Goal: Task Accomplishment & Management: Complete application form

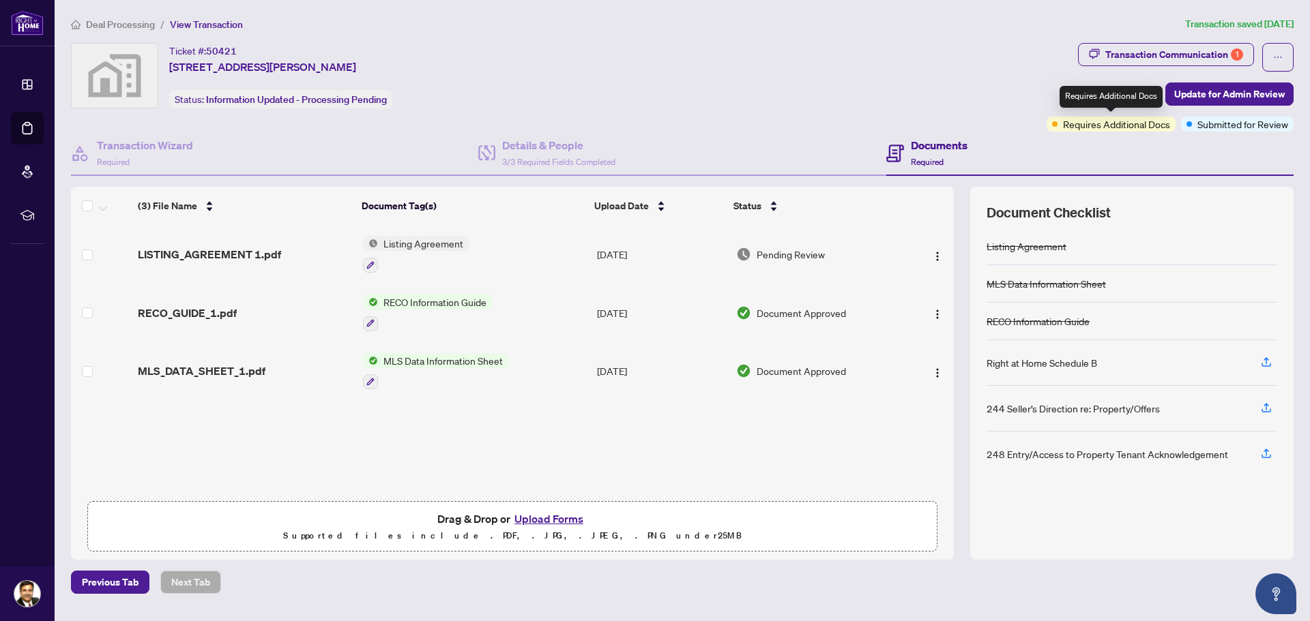
click at [1079, 128] on span "Requires Additional Docs" at bounding box center [1116, 124] width 107 height 15
click at [933, 145] on h4 "Documents" at bounding box center [939, 145] width 57 height 16
click at [1223, 125] on span "Submitted for Review" at bounding box center [1242, 124] width 91 height 15
click at [1209, 123] on span "Submitted for Review" at bounding box center [1242, 124] width 91 height 15
click at [1212, 56] on div "Transaction Communication 1" at bounding box center [1174, 55] width 138 height 22
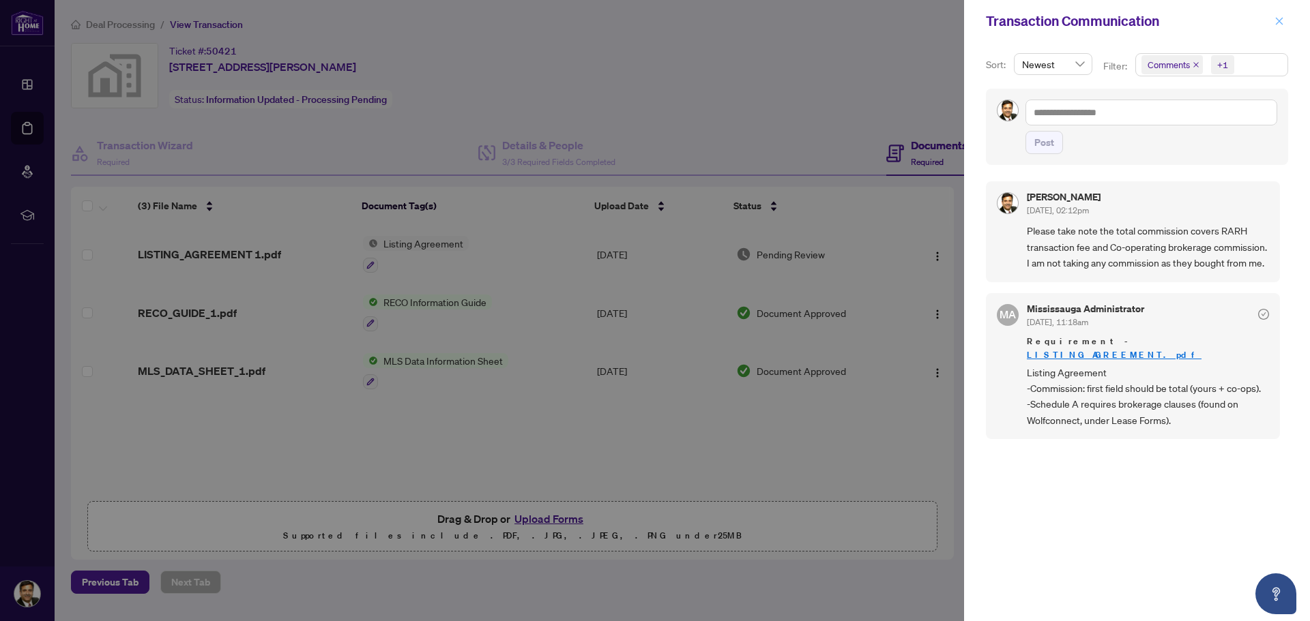
click at [1279, 20] on icon "close" at bounding box center [1279, 21] width 10 height 10
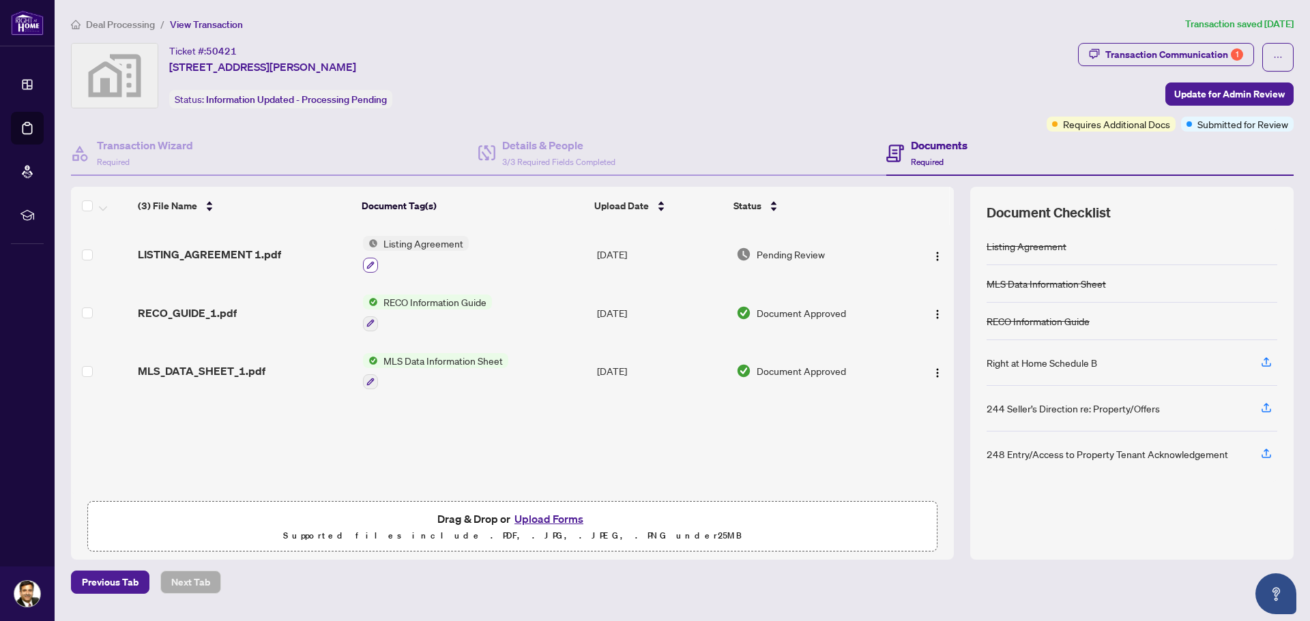
click at [373, 265] on icon "button" at bounding box center [370, 265] width 8 height 8
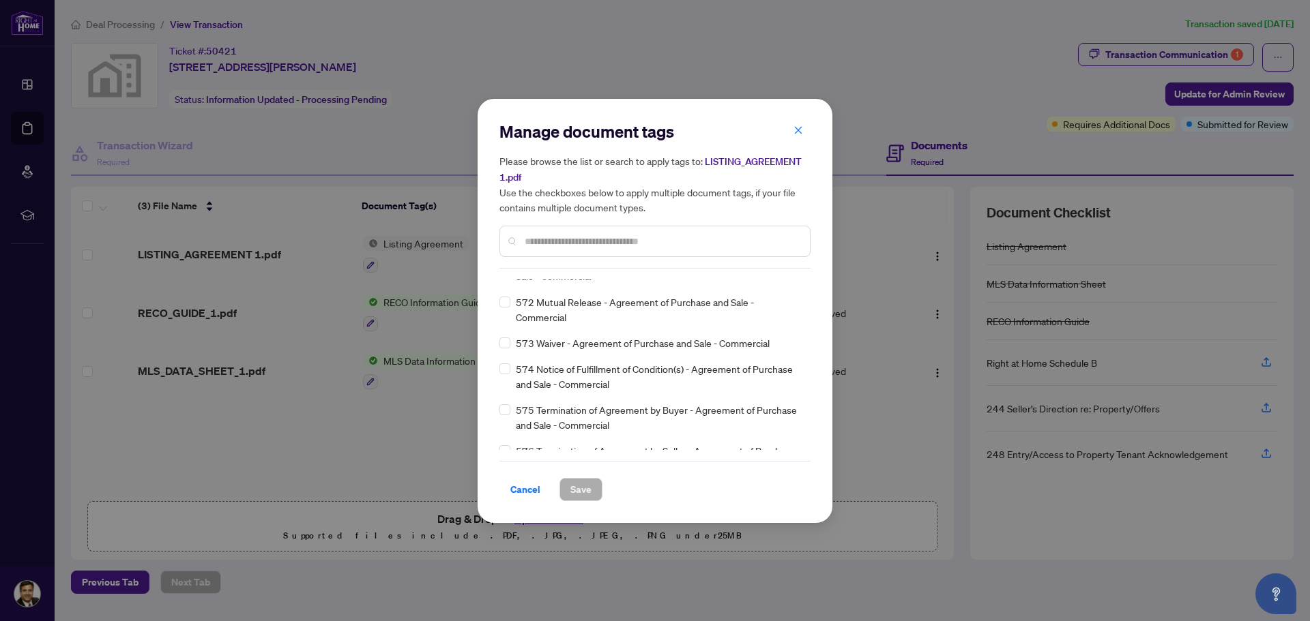
scroll to position [8402, 0]
click at [798, 125] on span "button" at bounding box center [798, 131] width 10 height 22
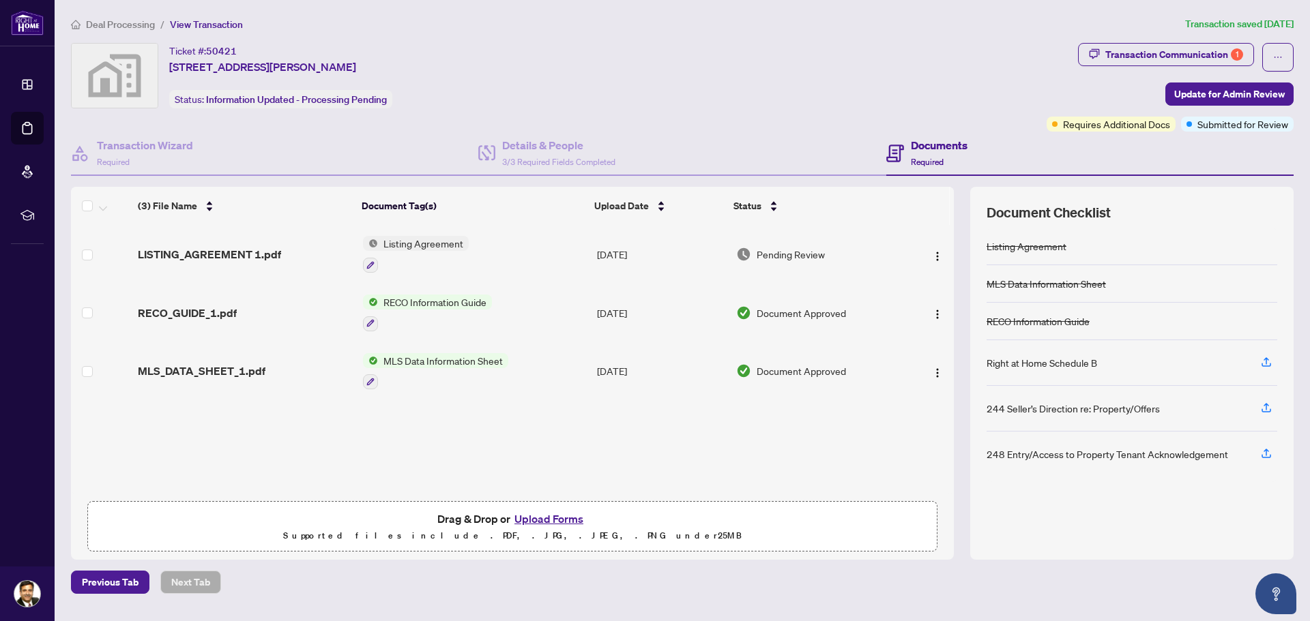
click at [554, 516] on button "Upload Forms" at bounding box center [548, 519] width 77 height 18
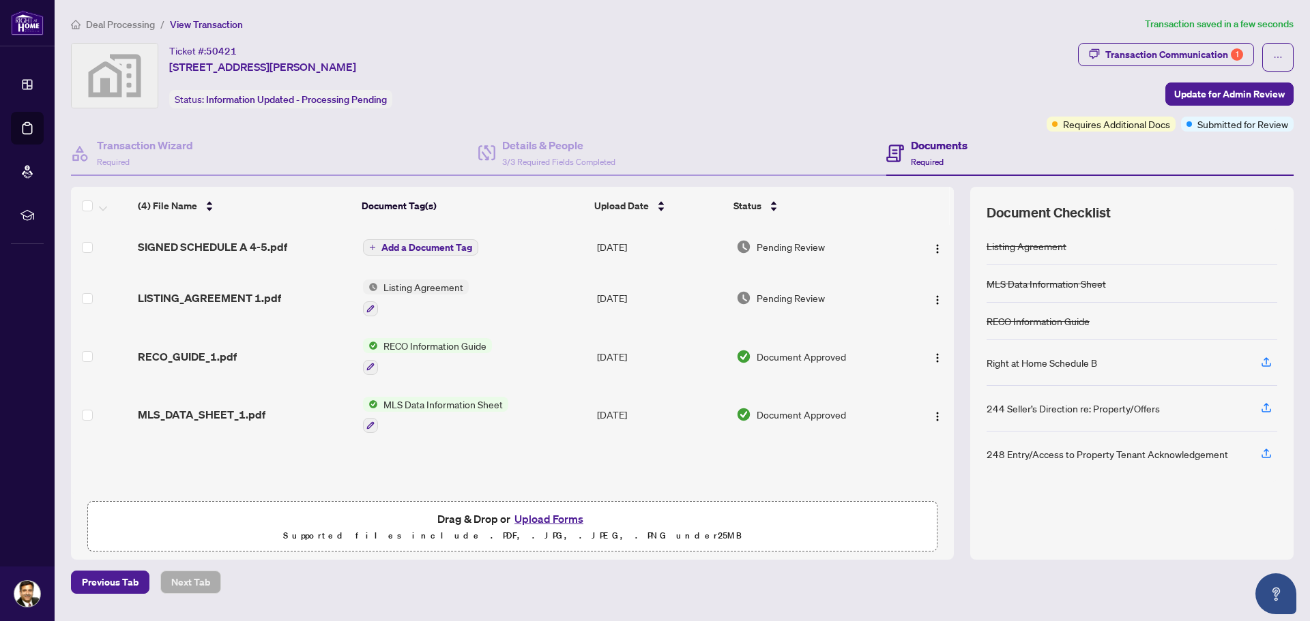
click at [445, 246] on span "Add a Document Tag" at bounding box center [426, 248] width 91 height 10
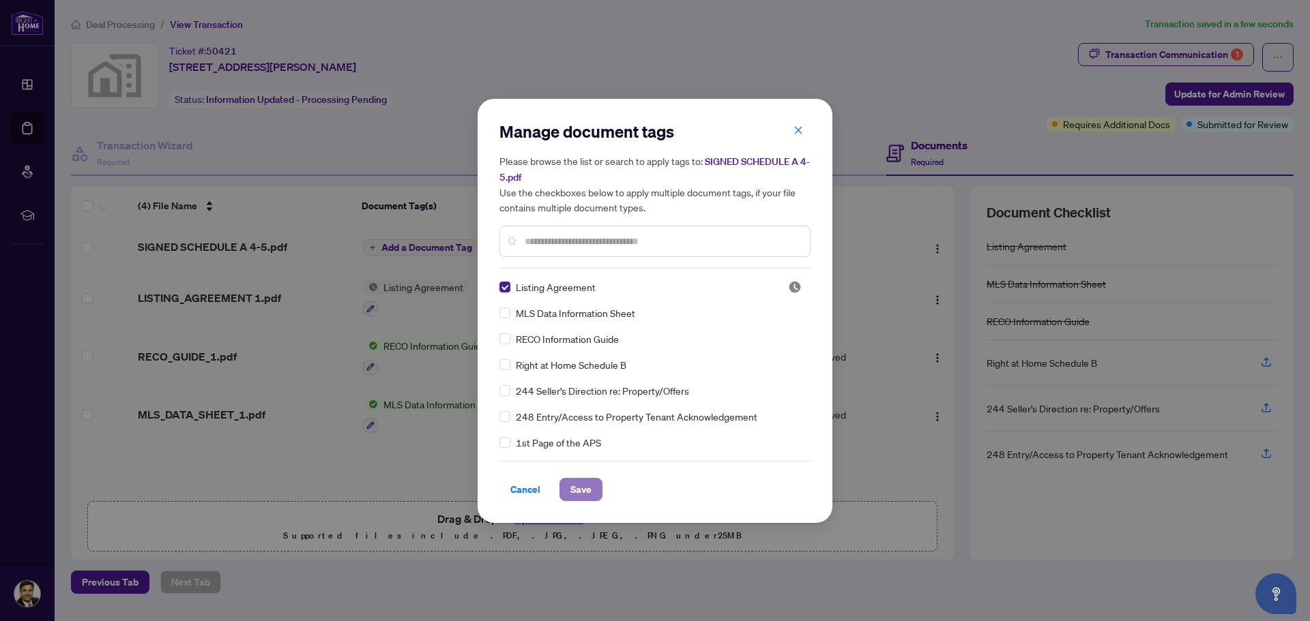
click at [589, 485] on span "Save" at bounding box center [580, 490] width 21 height 22
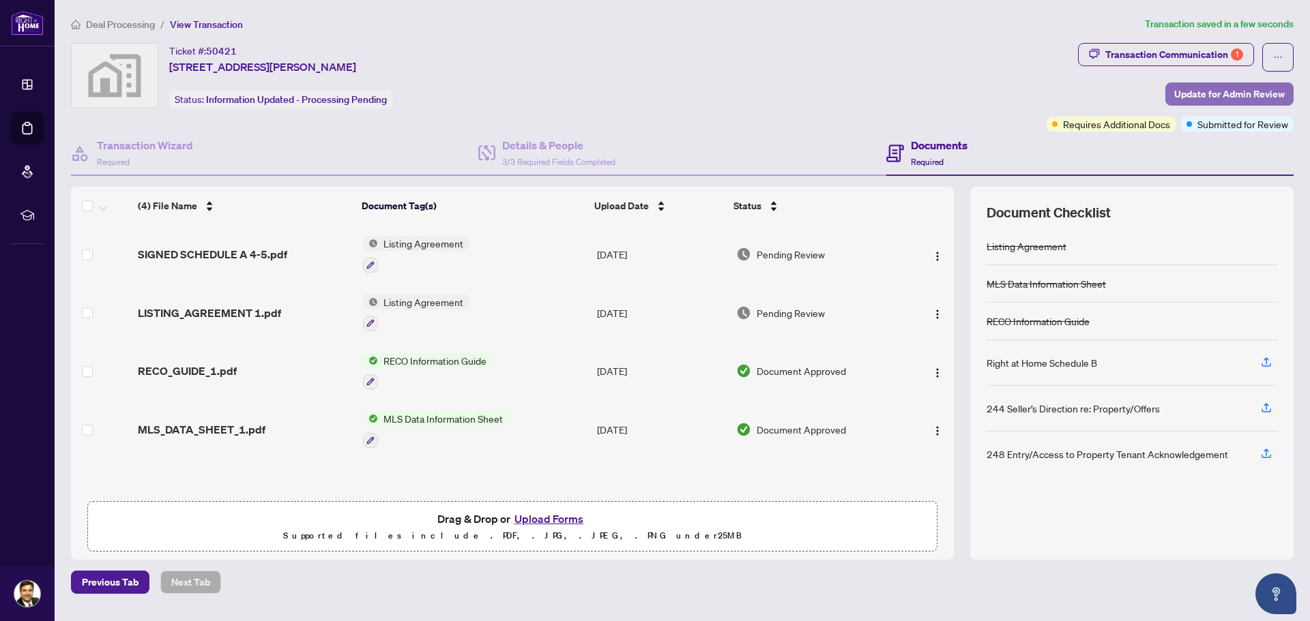
click at [1199, 93] on span "Update for Admin Review" at bounding box center [1229, 94] width 111 height 22
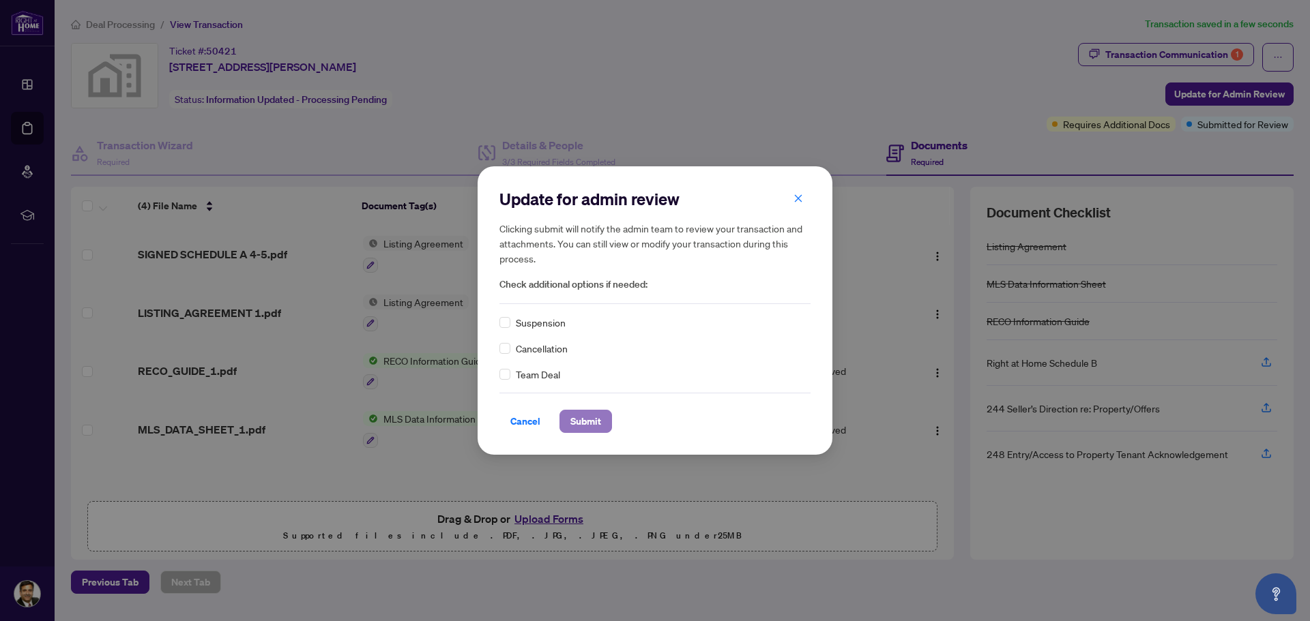
click at [593, 426] on span "Submit" at bounding box center [585, 422] width 31 height 22
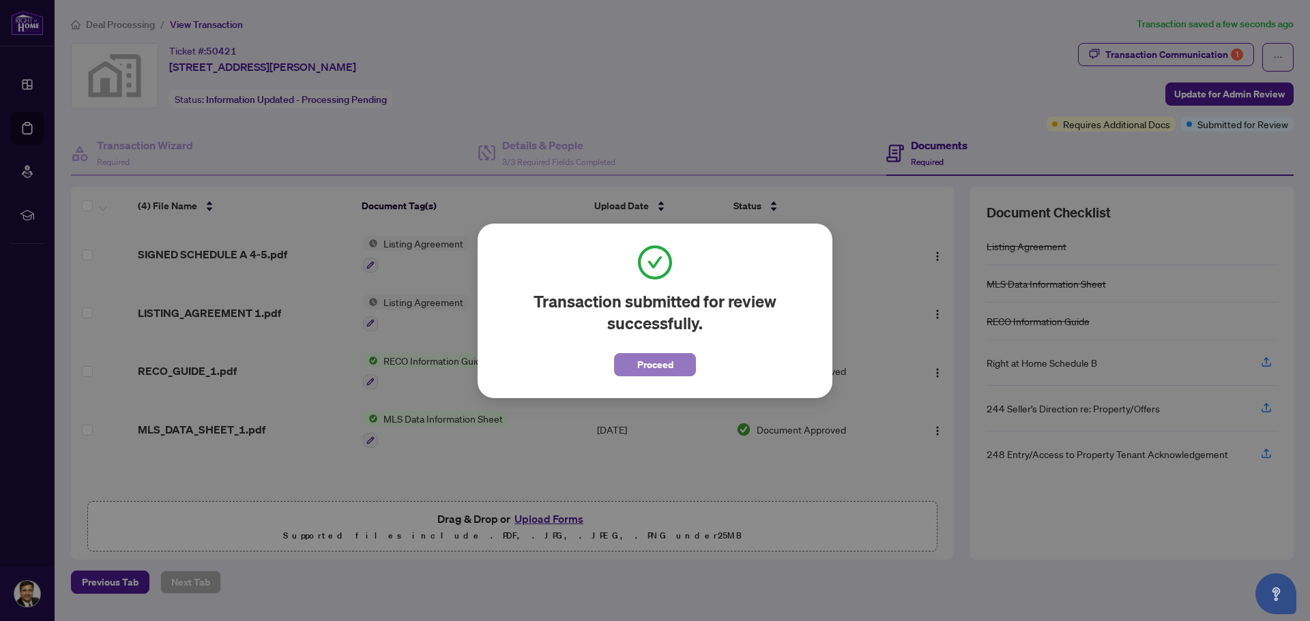
click at [656, 364] on span "Proceed" at bounding box center [655, 365] width 36 height 22
